Goal: Task Accomplishment & Management: Complete application form

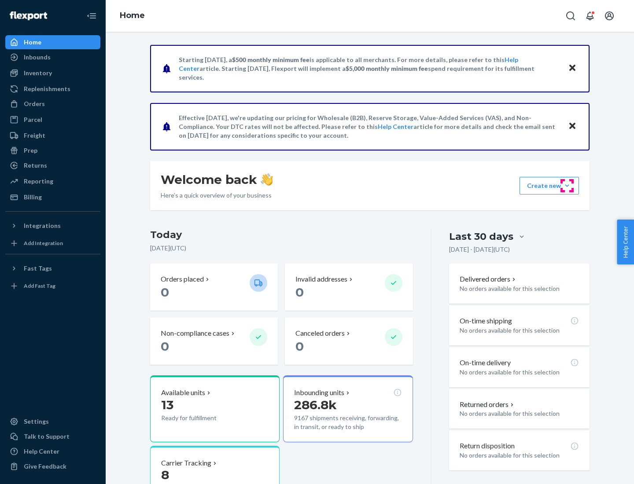
click at [567, 186] on button "Create new Create new inbound Create new order Create new product" at bounding box center [548, 186] width 59 height 18
click at [46, 89] on div "Replenishments" at bounding box center [47, 89] width 47 height 9
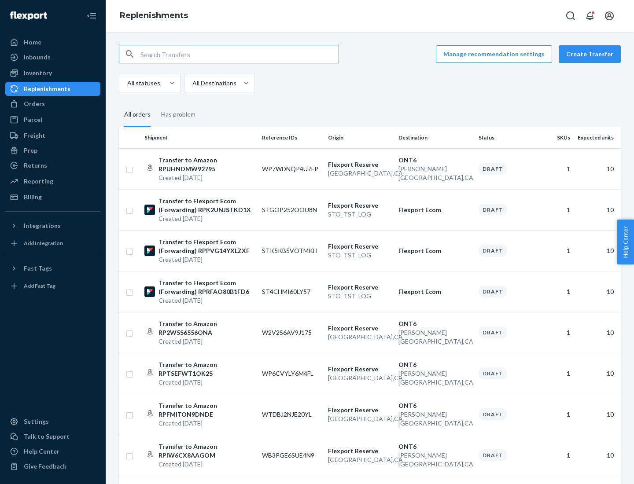
click at [592, 54] on button "Create Transfer" at bounding box center [590, 54] width 62 height 18
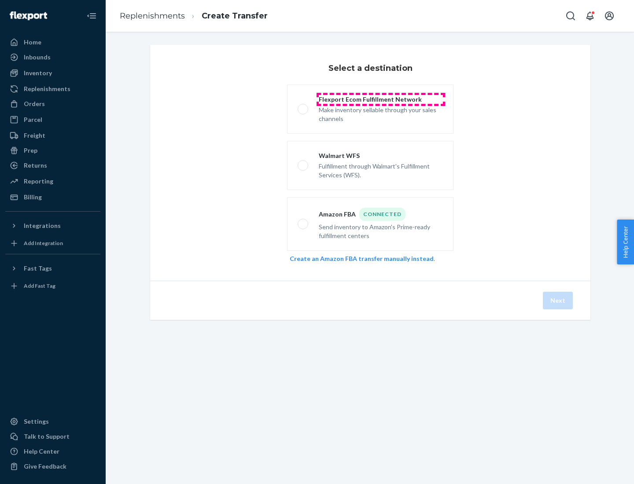
click at [381, 99] on div "Flexport Ecom Fulfillment Network" at bounding box center [381, 99] width 124 height 9
click at [303, 107] on input "Flexport Ecom Fulfillment Network Make inventory sellable through your sales ch…" at bounding box center [301, 110] width 6 height 6
radio input "true"
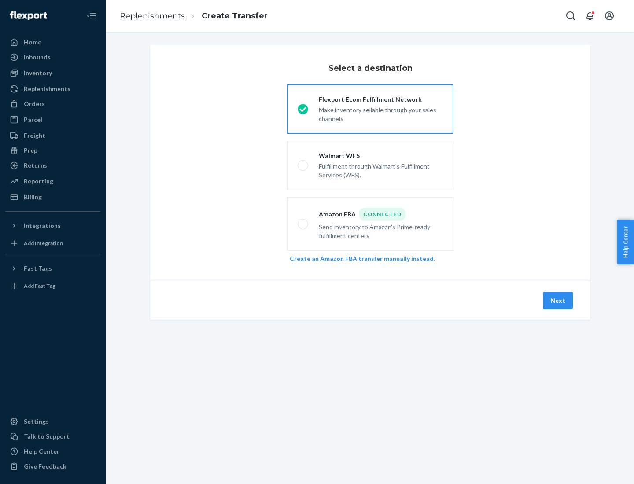
click at [558, 301] on button "Next" at bounding box center [558, 301] width 30 height 18
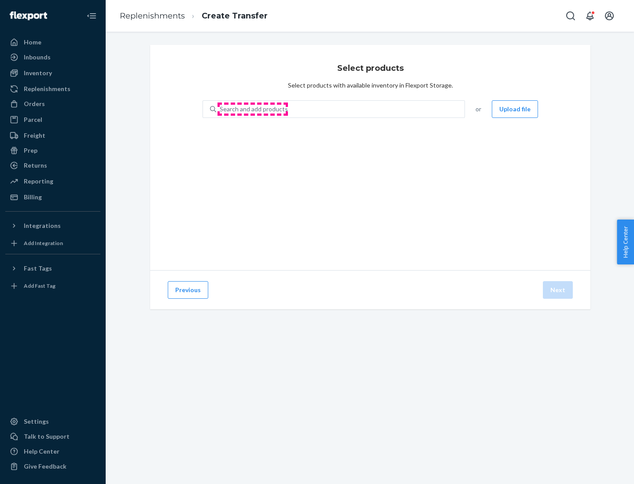
click at [253, 109] on div "Search and add products" at bounding box center [254, 109] width 68 height 9
click at [221, 109] on input "Search and add products" at bounding box center [220, 109] width 1 height 9
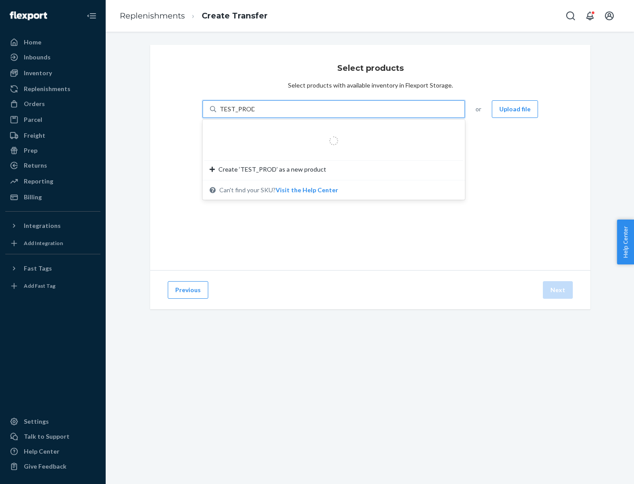
type input "TEST_PRODUCT"
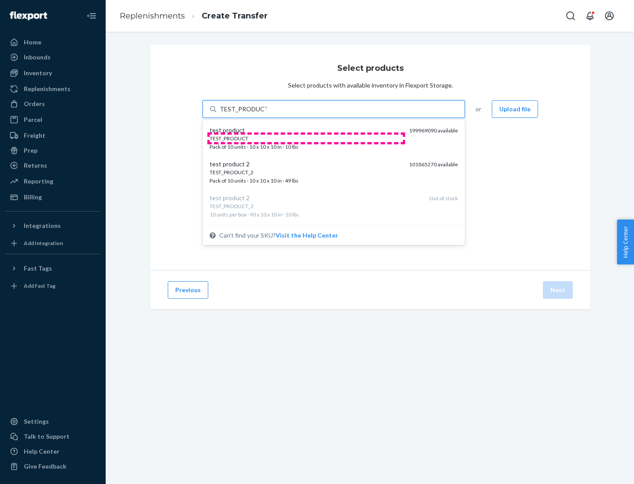
click at [306, 138] on div "TEST_PRODUCT" at bounding box center [306, 138] width 192 height 7
click at [267, 114] on input "TEST_PRODUCT" at bounding box center [243, 109] width 47 height 9
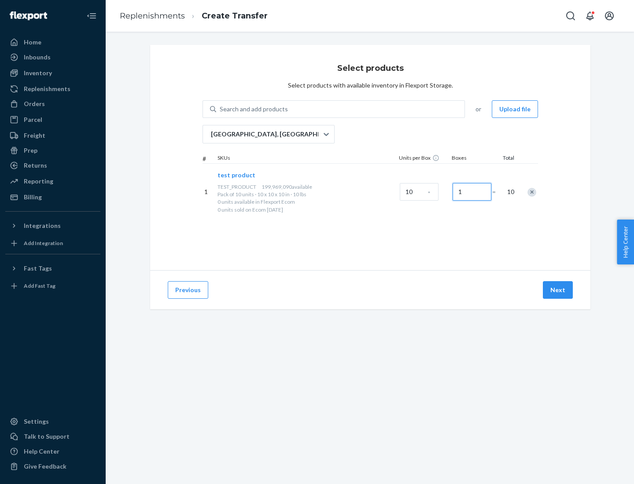
type input "1"
click at [558, 290] on button "Next" at bounding box center [558, 290] width 30 height 18
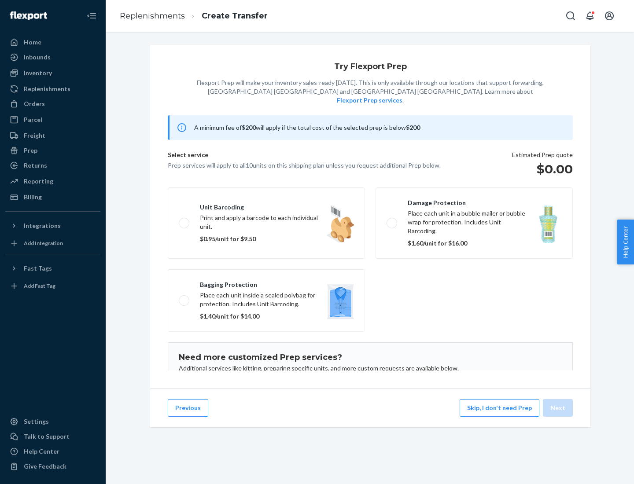
scroll to position [57, 0]
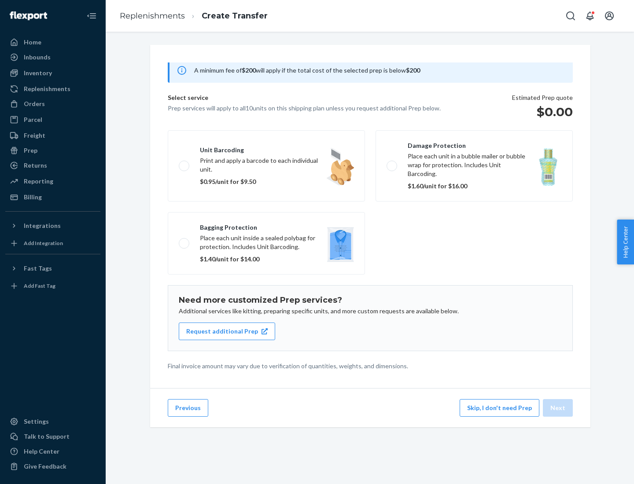
click at [266, 225] on label "Bagging protection Place each unit inside a sealed polybag for protection. Incl…" at bounding box center [266, 243] width 197 height 63
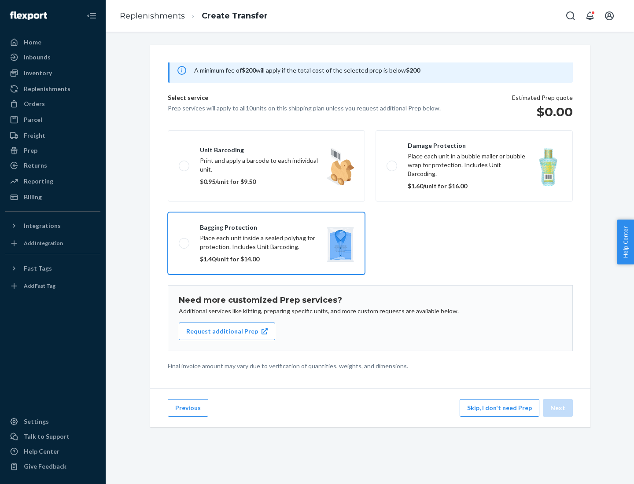
click at [184, 240] on input "Bagging protection Place each unit inside a sealed polybag for protection. Incl…" at bounding box center [182, 243] width 6 height 6
checkbox input "true"
click at [558, 408] on button "Next" at bounding box center [558, 408] width 30 height 18
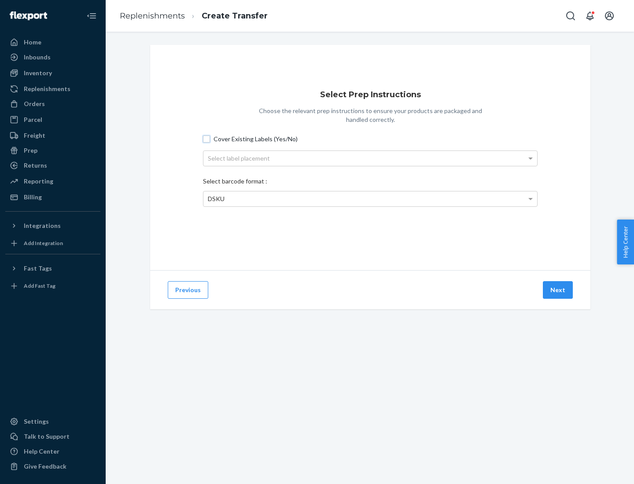
click at [206, 139] on input "Cover Existing Labels (Yes/No)" at bounding box center [206, 139] width 7 height 7
checkbox input "true"
click at [370, 158] on div "Select label placement" at bounding box center [370, 158] width 334 height 15
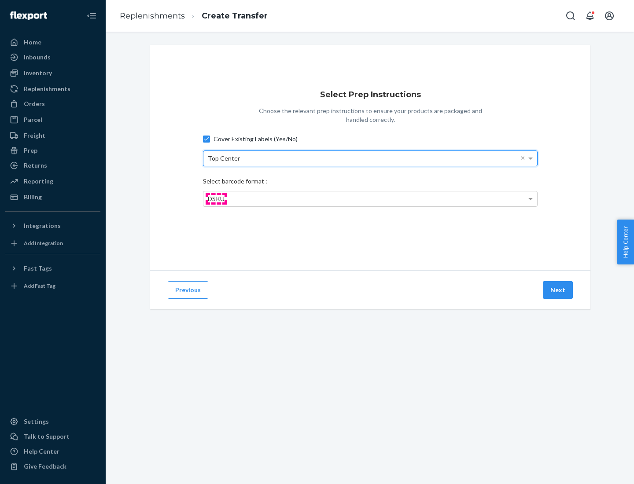
click at [216, 199] on span "DSKU" at bounding box center [216, 198] width 17 height 7
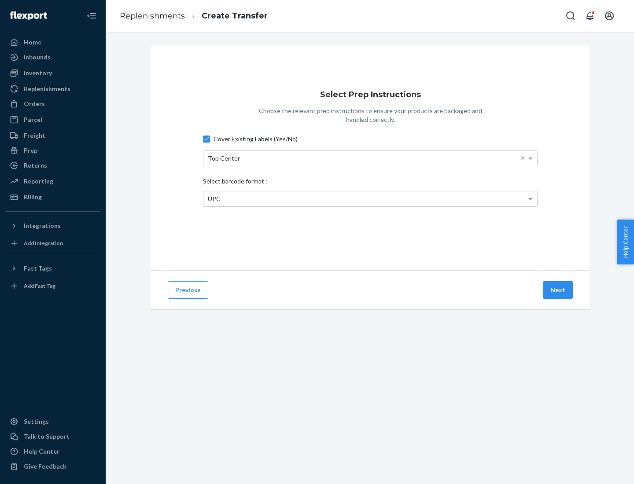
click at [558, 290] on button "Next" at bounding box center [558, 290] width 30 height 18
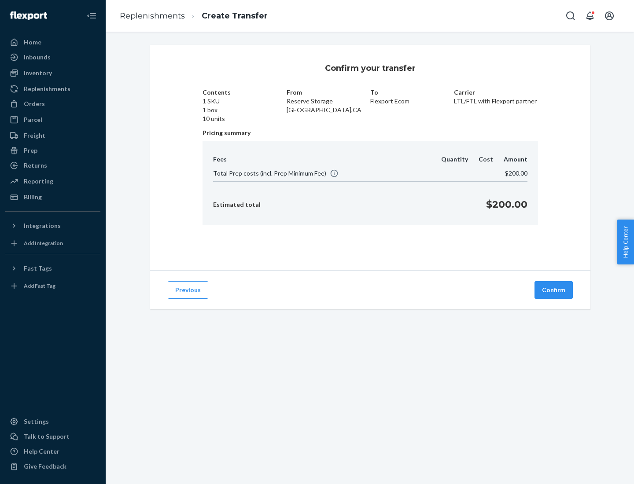
click at [554, 290] on button "Confirm" at bounding box center [553, 290] width 38 height 18
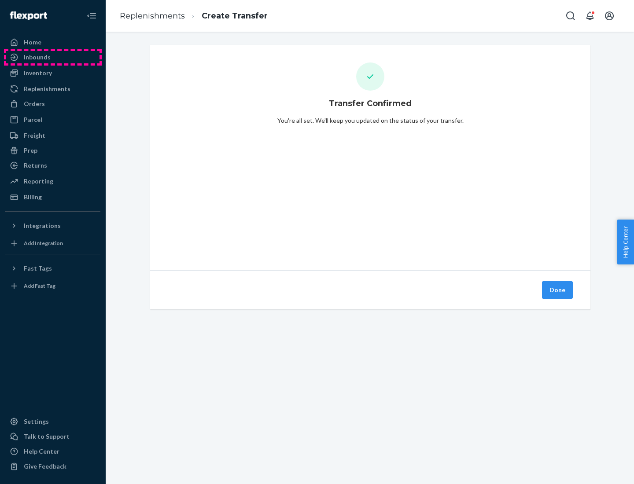
click at [53, 57] on div "Inbounds" at bounding box center [52, 57] width 93 height 12
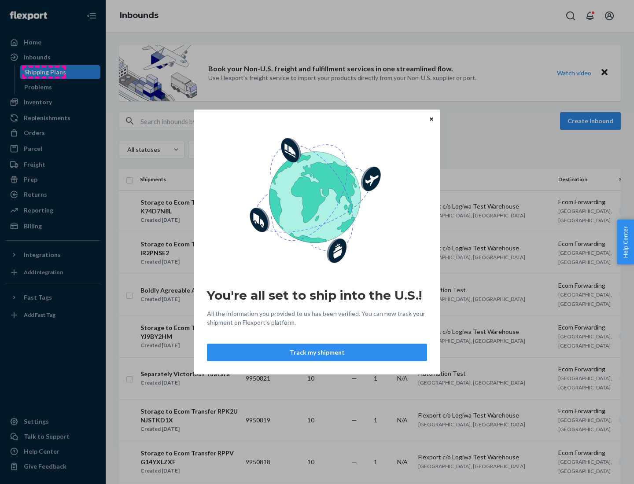
click at [44, 72] on div "You're all set to ship into the U.S.! All the information you provided to us ha…" at bounding box center [317, 242] width 634 height 484
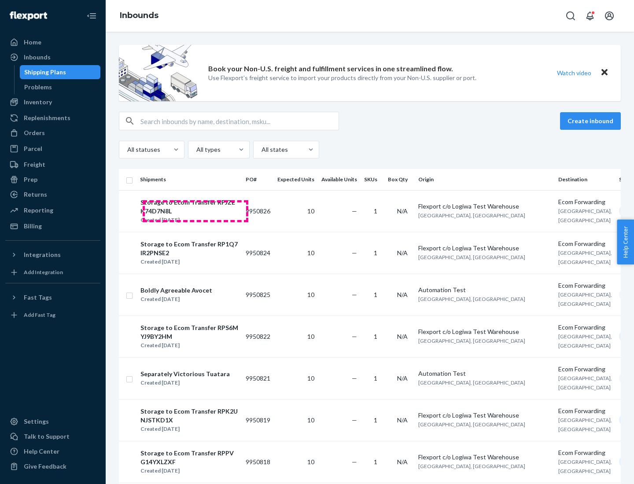
click at [195, 211] on div "Storage to Ecom Transfer RPJZEK74D7N8L" at bounding box center [189, 207] width 98 height 18
